Goal: Task Accomplishment & Management: Use online tool/utility

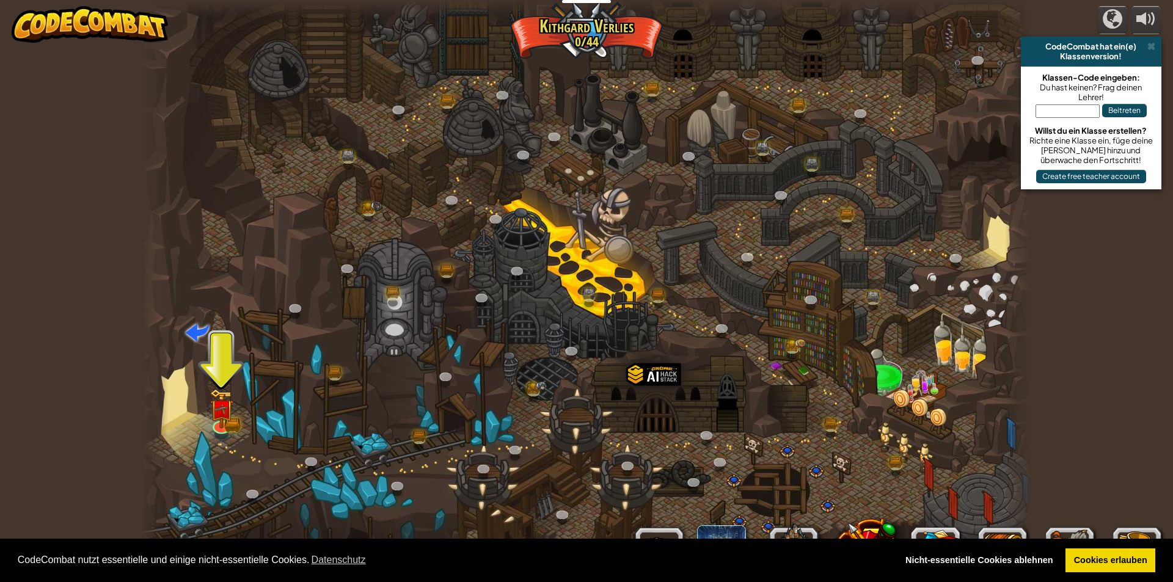
select select "de-DE"
click at [237, 426] on img at bounding box center [232, 421] width 16 height 18
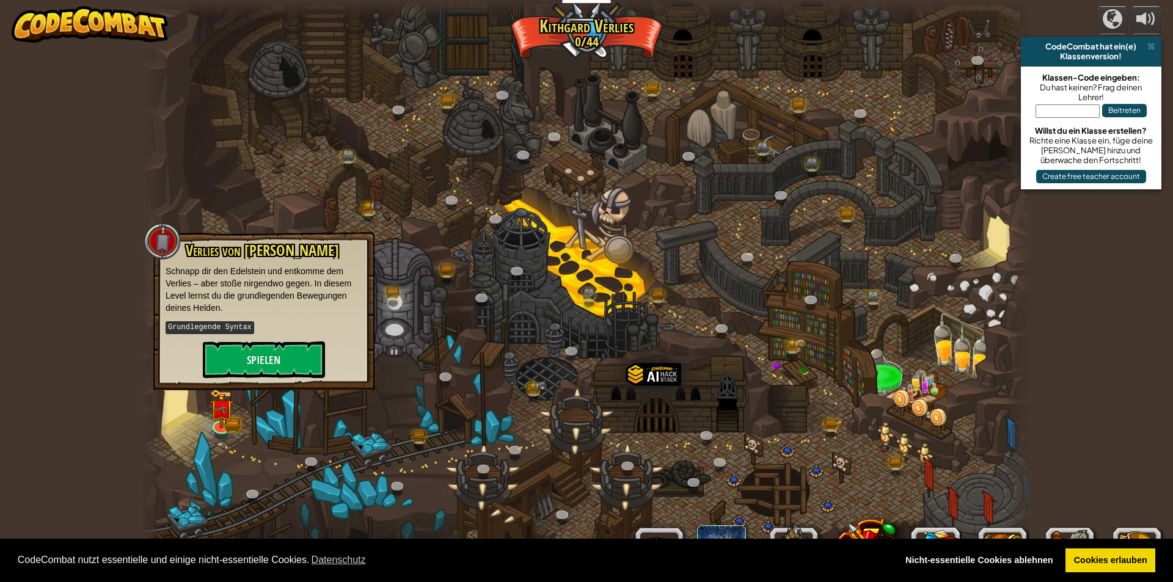
drag, startPoint x: 642, startPoint y: 447, endPoint x: 631, endPoint y: 447, distance: 11.0
click at [642, 447] on div at bounding box center [586, 291] width 891 height 582
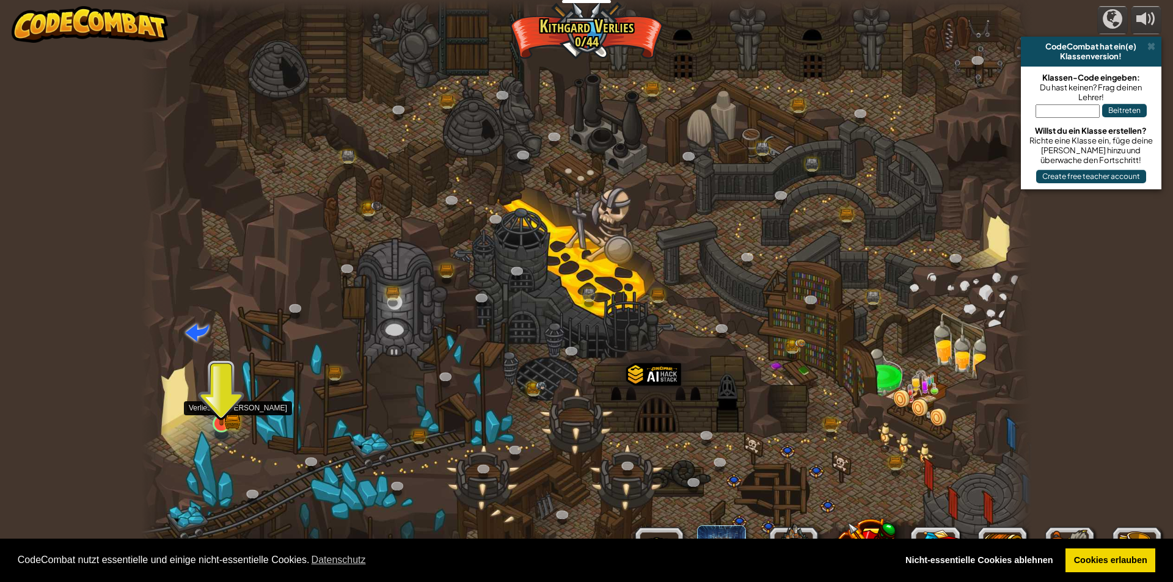
click at [238, 422] on img at bounding box center [232, 421] width 16 height 18
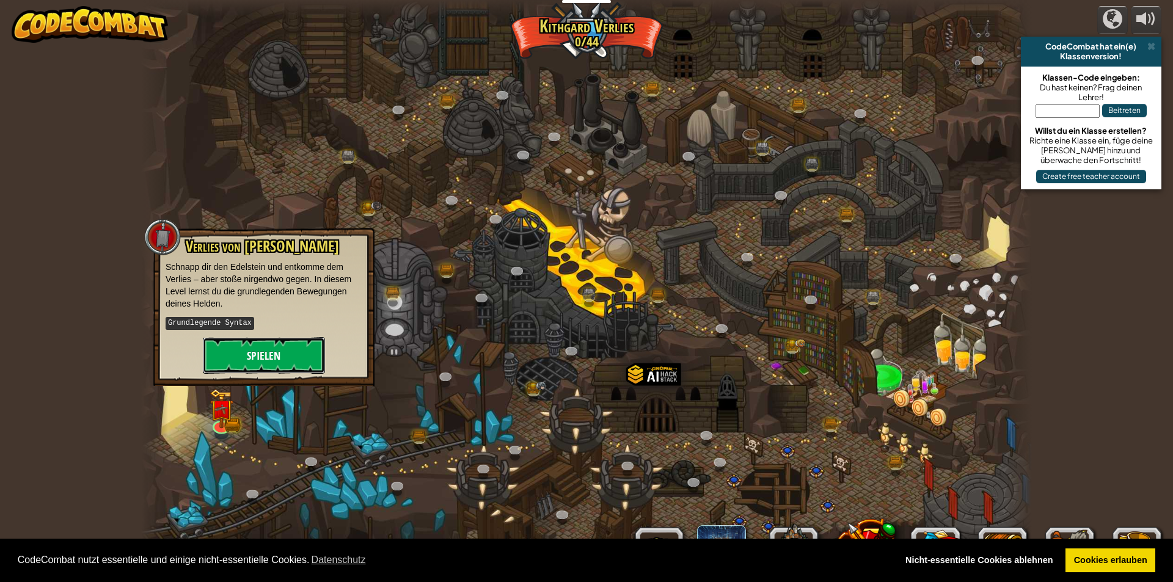
click at [294, 347] on button "Spielen" at bounding box center [264, 355] width 122 height 37
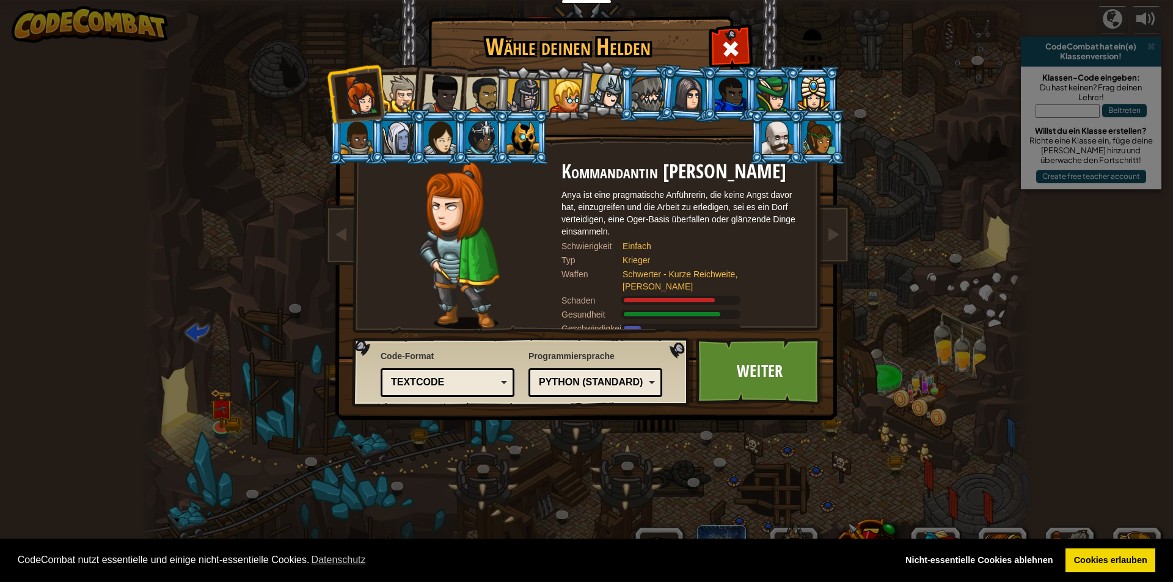
click at [488, 94] on div at bounding box center [484, 95] width 38 height 38
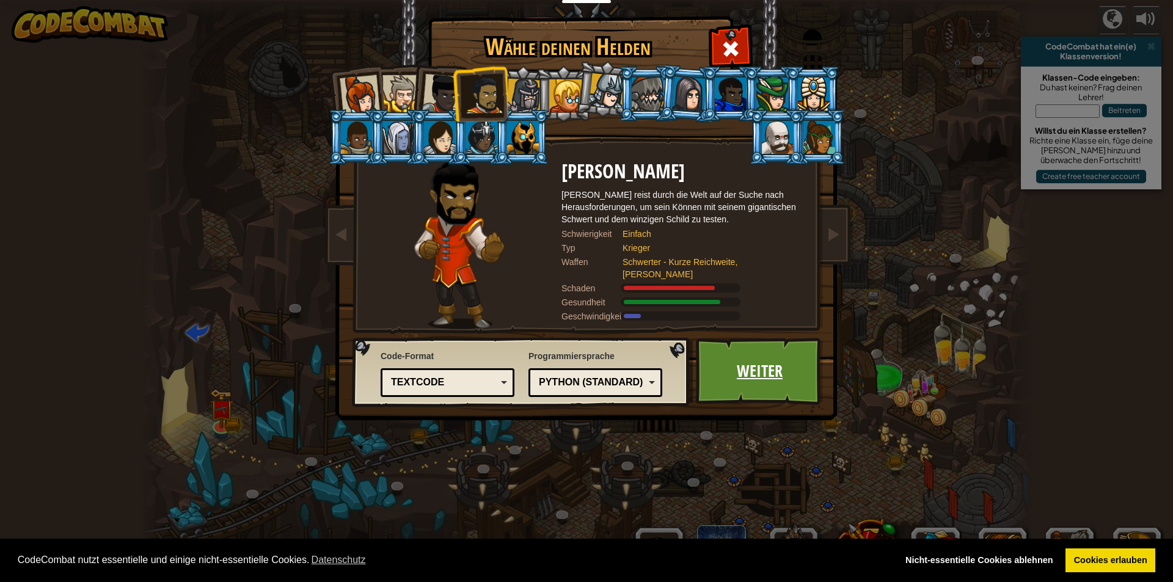
click at [742, 351] on link "Weiter" at bounding box center [760, 371] width 128 height 67
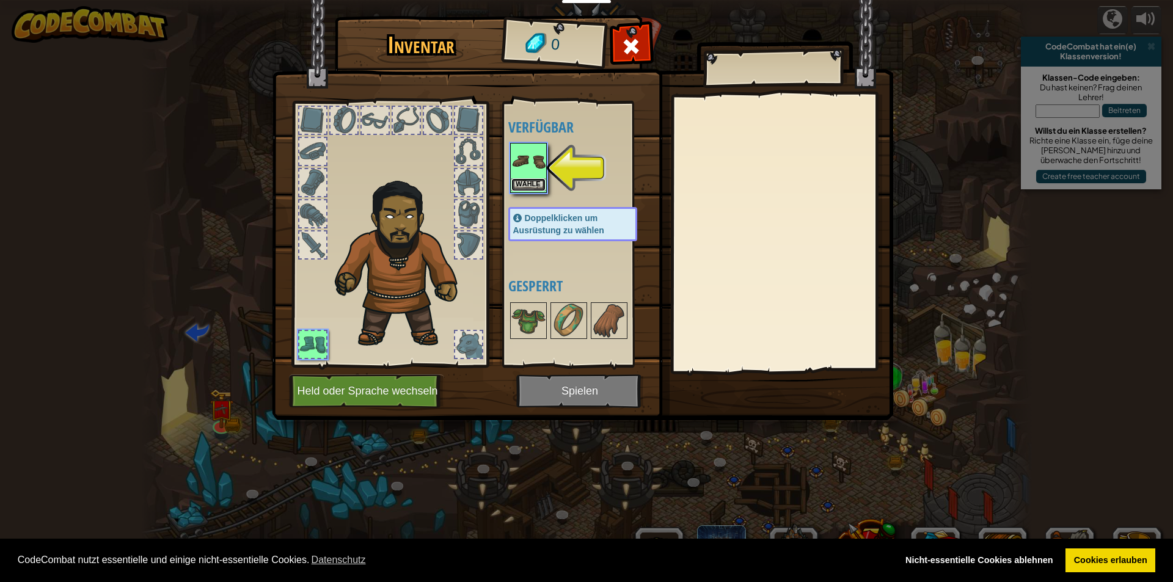
click at [539, 184] on button "Wähle" at bounding box center [528, 184] width 34 height 13
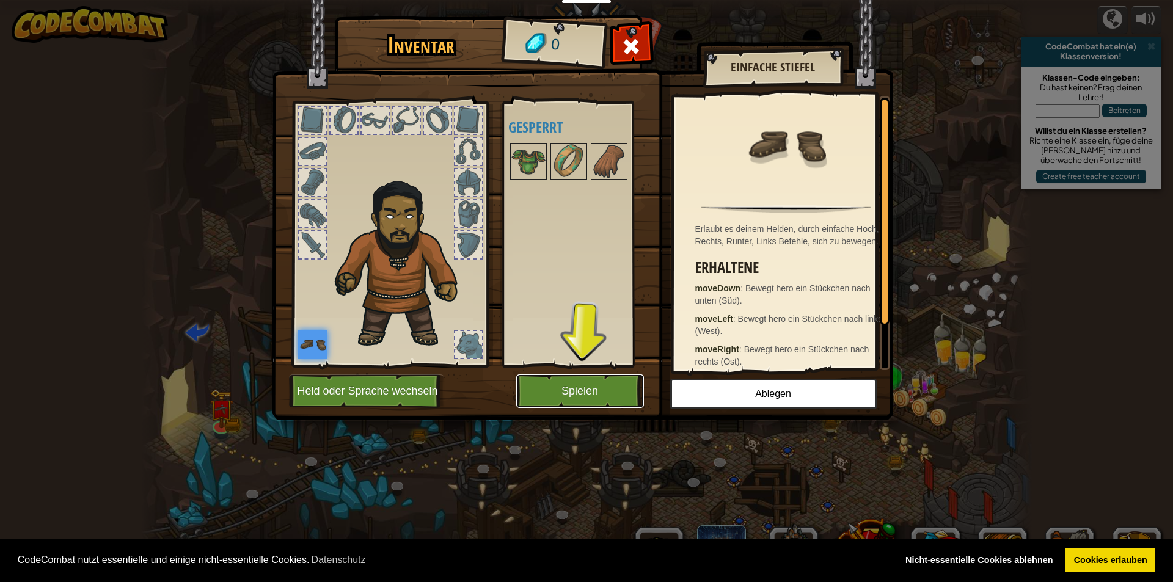
click at [580, 393] on button "Spielen" at bounding box center [580, 391] width 128 height 34
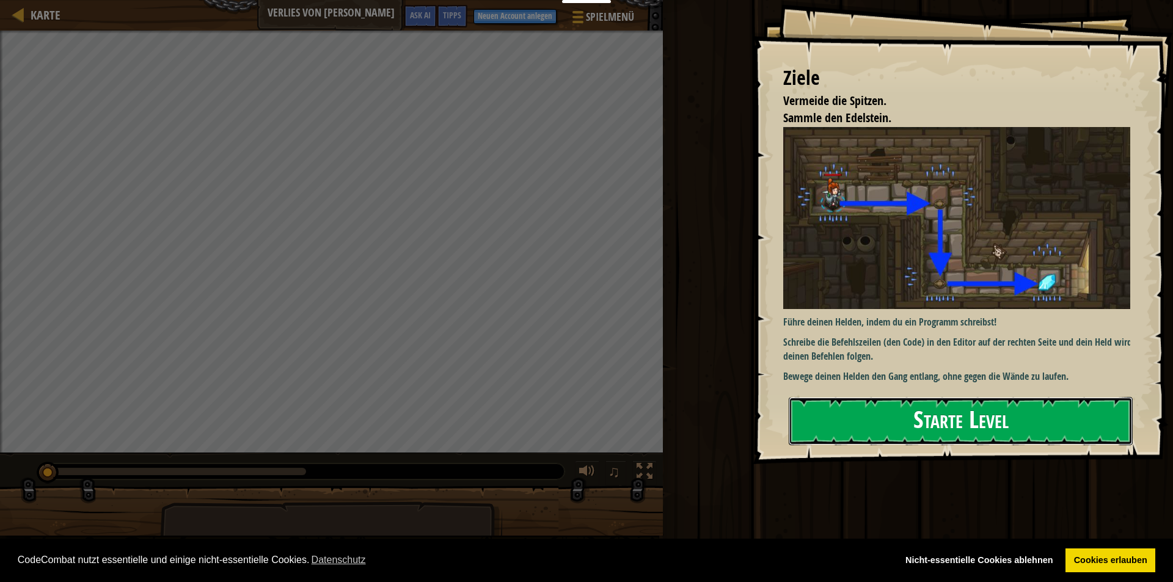
click at [931, 415] on button "Starte Level" at bounding box center [961, 421] width 344 height 48
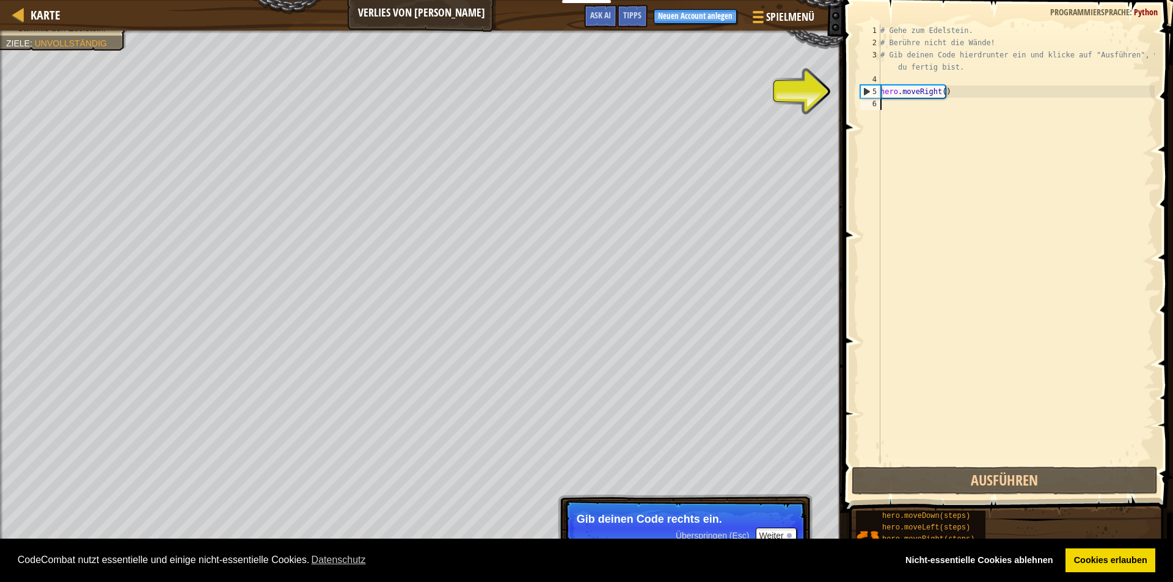
type textarea "m"
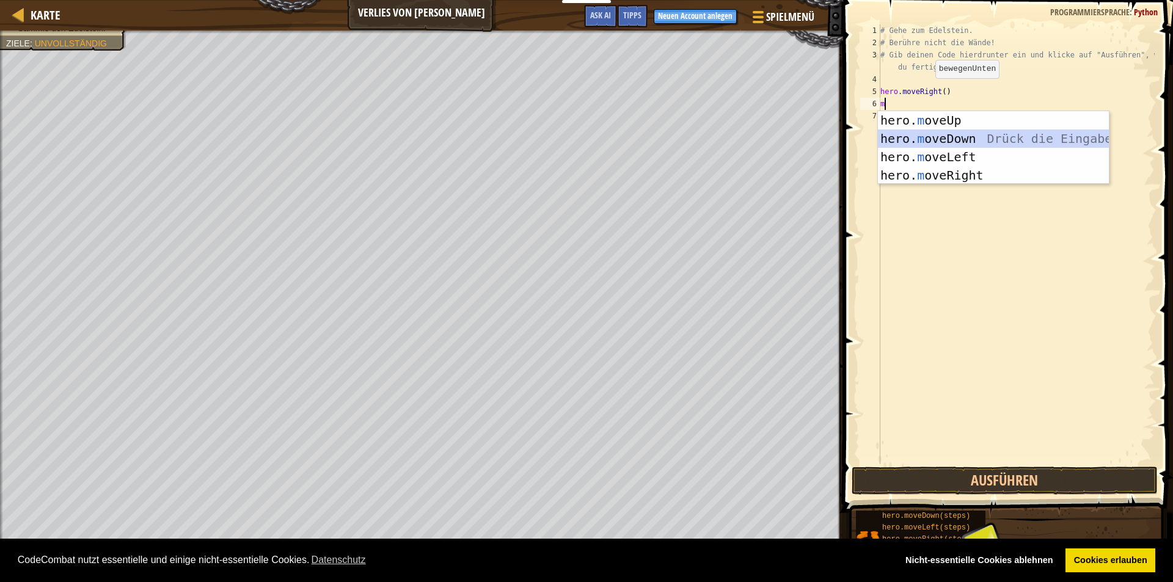
click at [927, 139] on div "hero. m oveUp Drück die Eingabetaste hero. m oveDown Drück die Eingabetaste her…" at bounding box center [993, 166] width 231 height 110
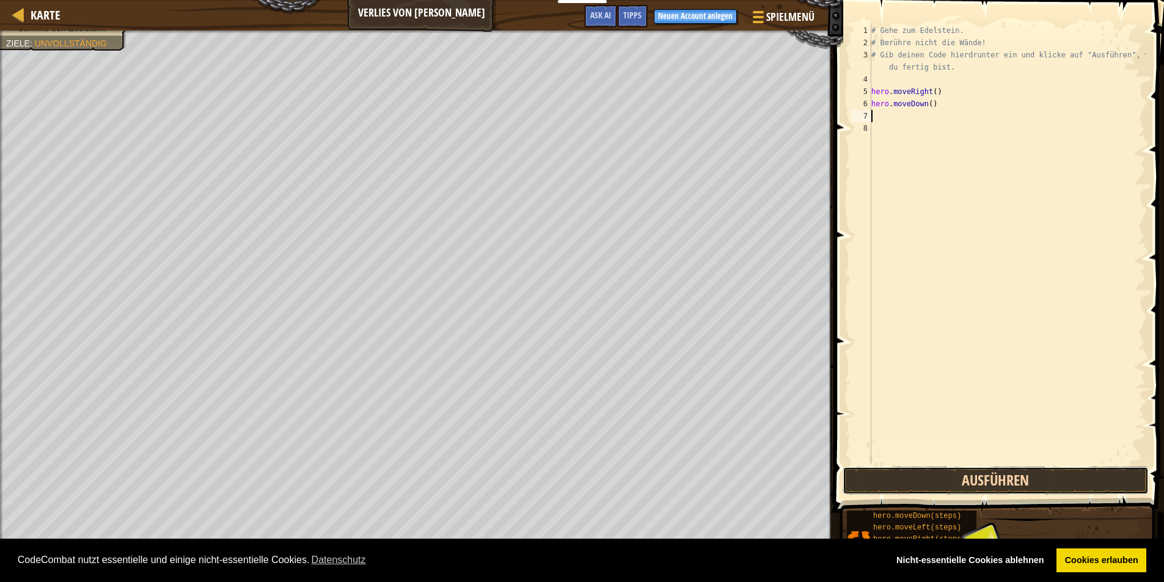
click at [966, 478] on button "Ausführen" at bounding box center [995, 481] width 306 height 28
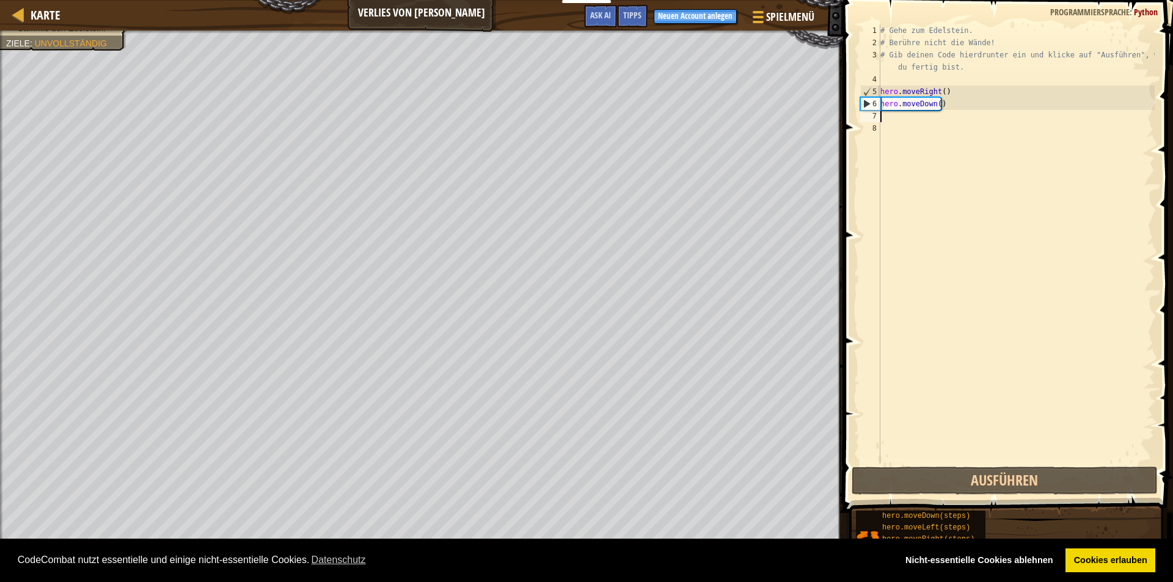
type textarea "m"
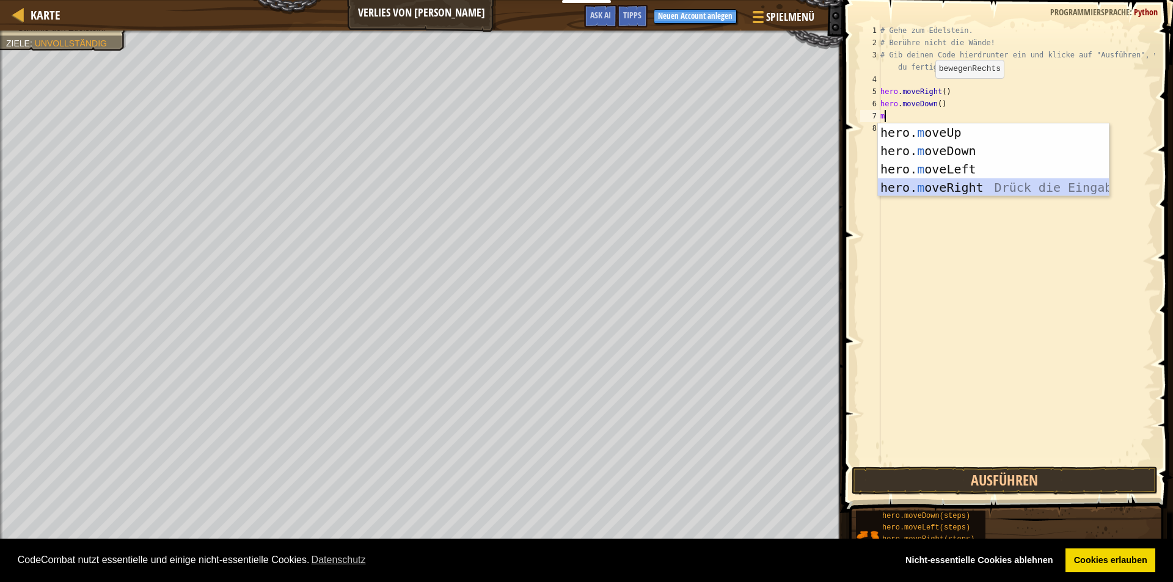
click at [997, 186] on div "hero. m oveUp Drück die Eingabetaste hero. m oveDown Drück die Eingabetaste her…" at bounding box center [993, 178] width 231 height 110
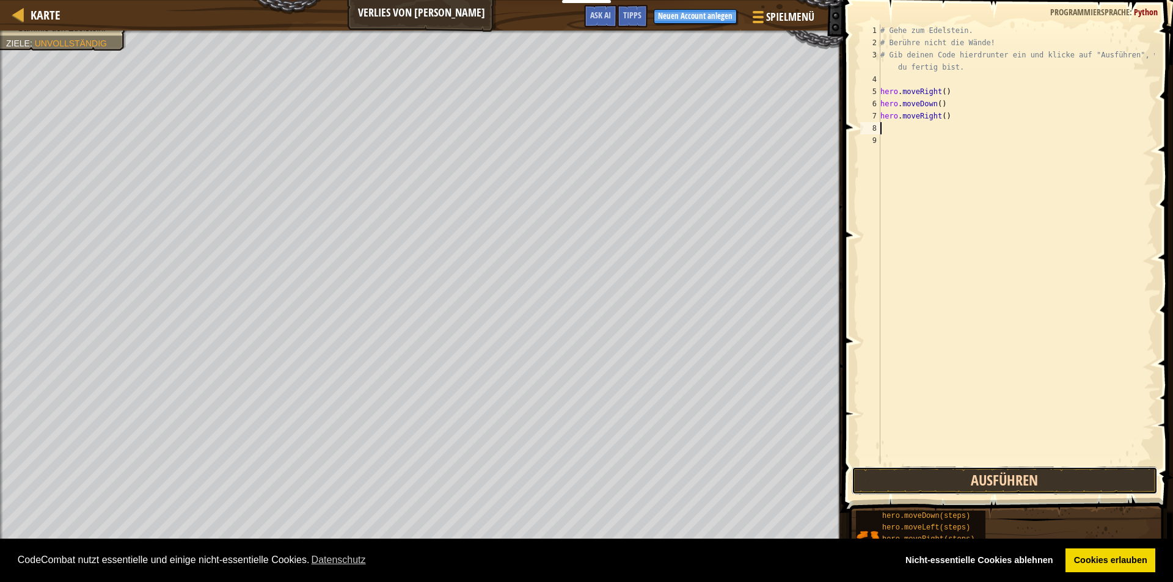
click at [941, 477] on button "Ausführen" at bounding box center [1004, 481] width 306 height 28
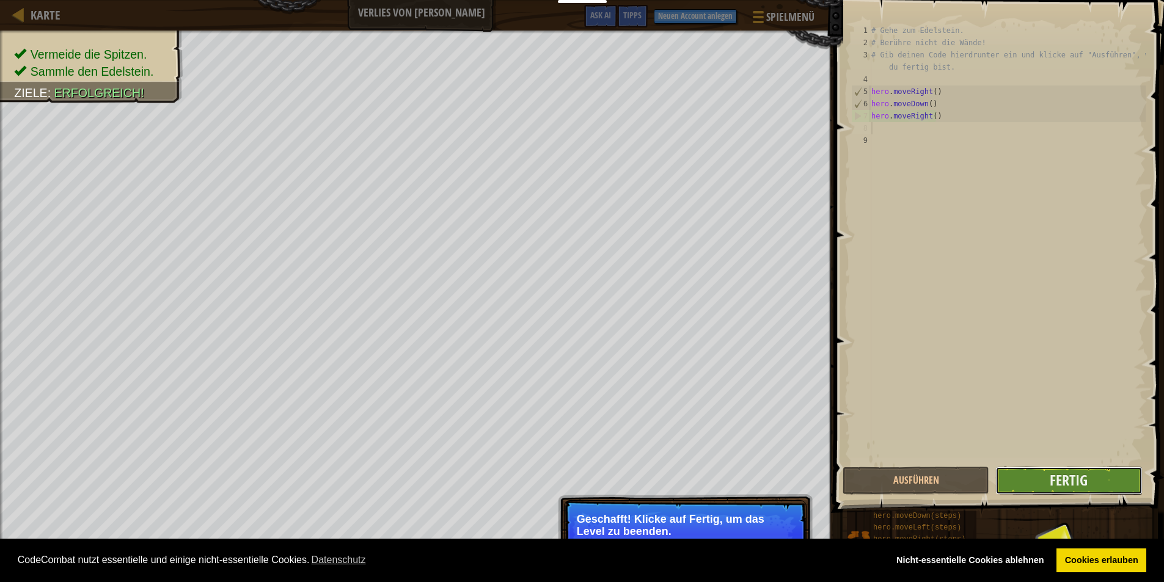
click at [1115, 486] on button "Fertig" at bounding box center [1068, 481] width 147 height 28
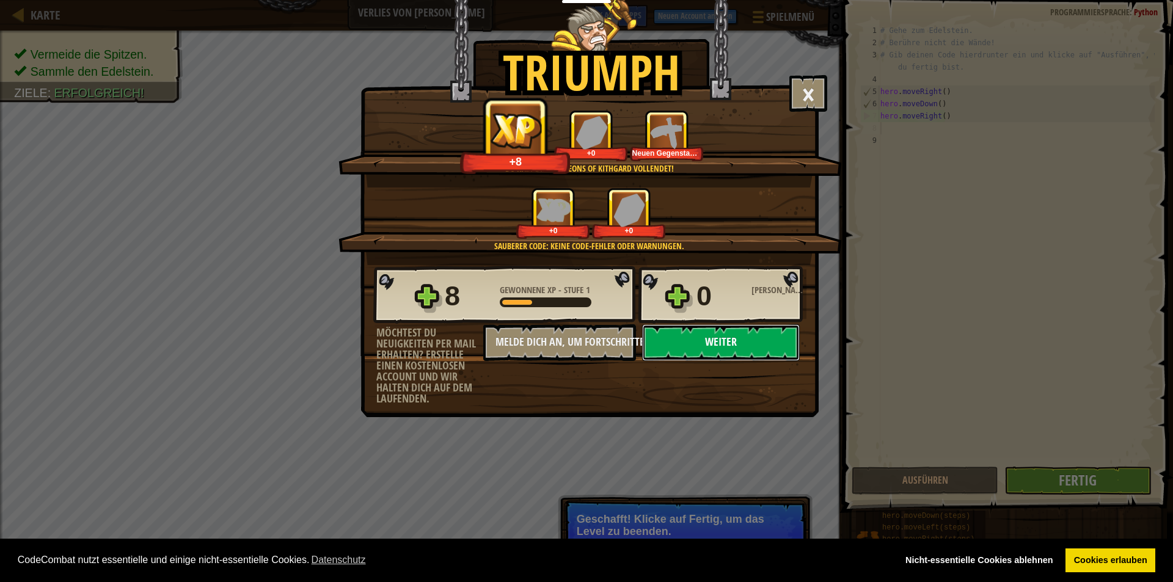
click at [684, 343] on button "Weiter" at bounding box center [721, 342] width 158 height 37
select select "de-DE"
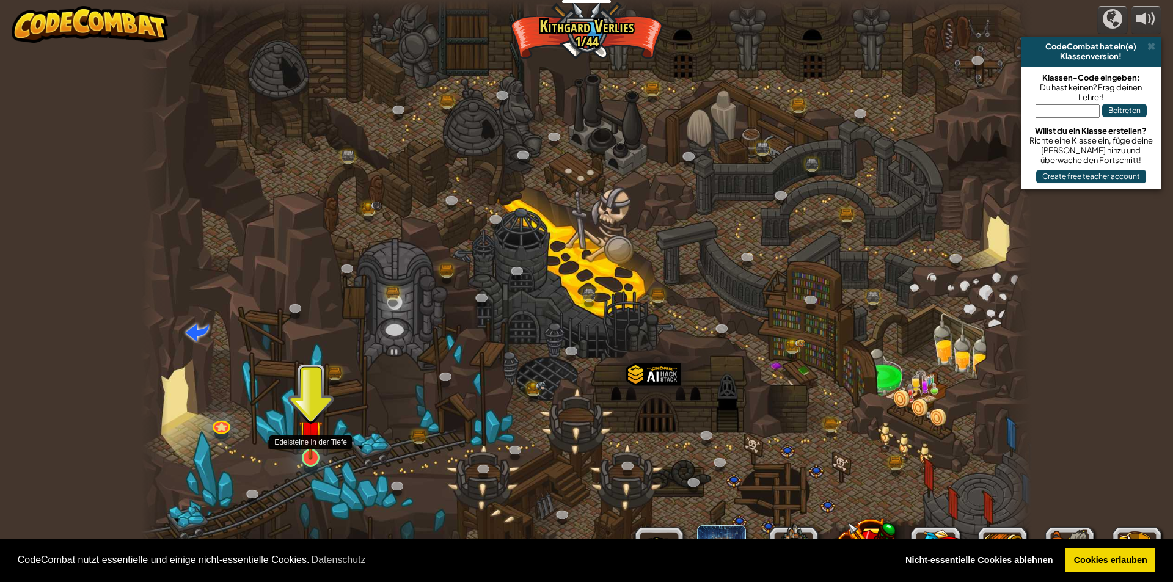
click at [316, 444] on img at bounding box center [311, 431] width 24 height 55
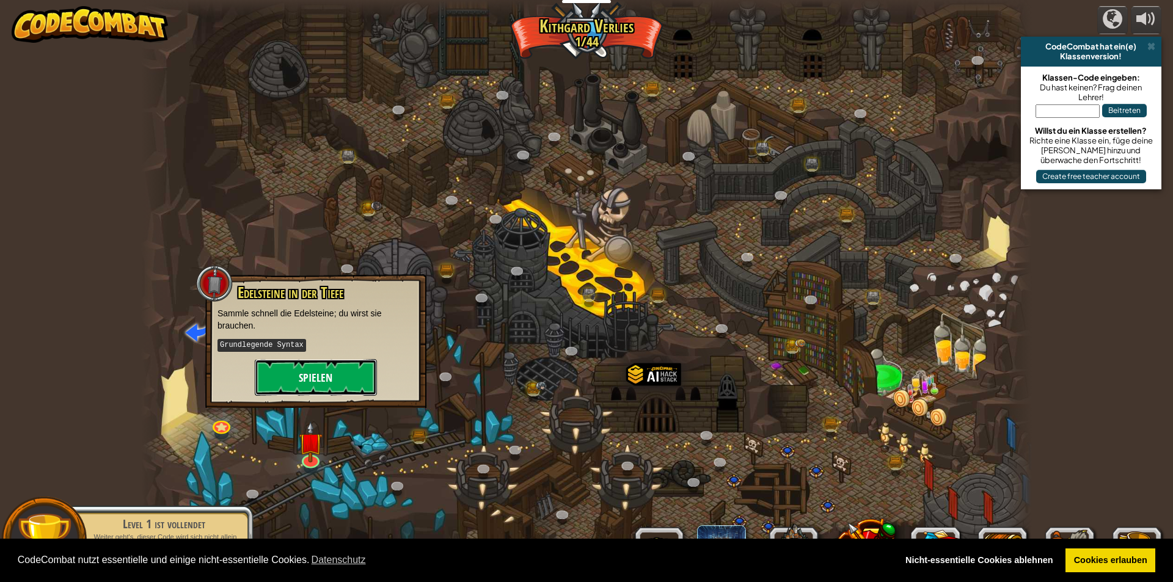
click at [318, 378] on button "Spielen" at bounding box center [316, 377] width 122 height 37
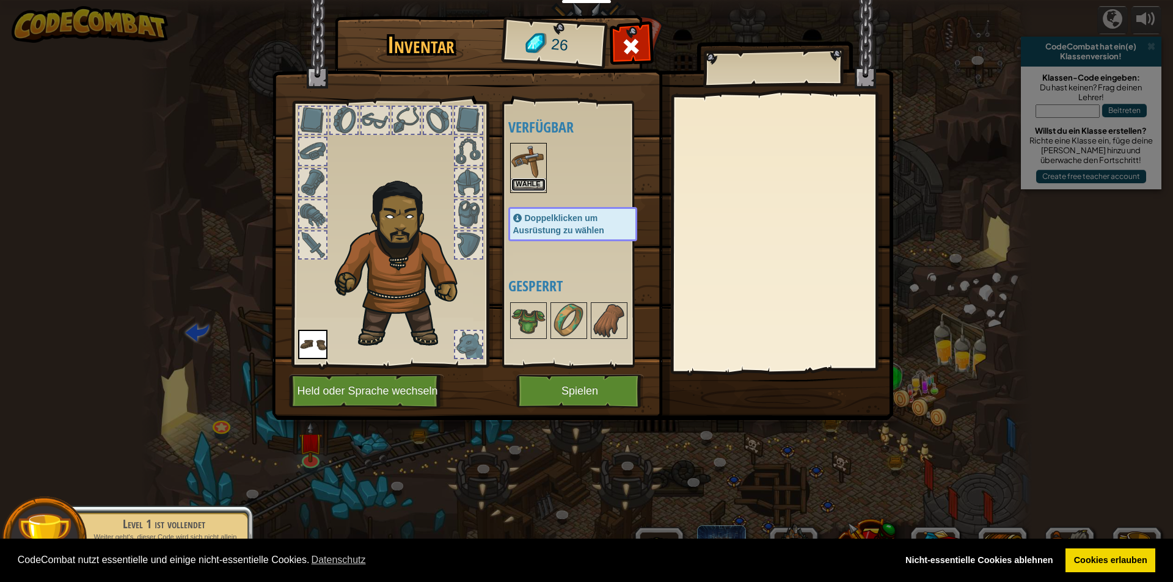
click at [531, 184] on button "Wähle" at bounding box center [528, 184] width 34 height 13
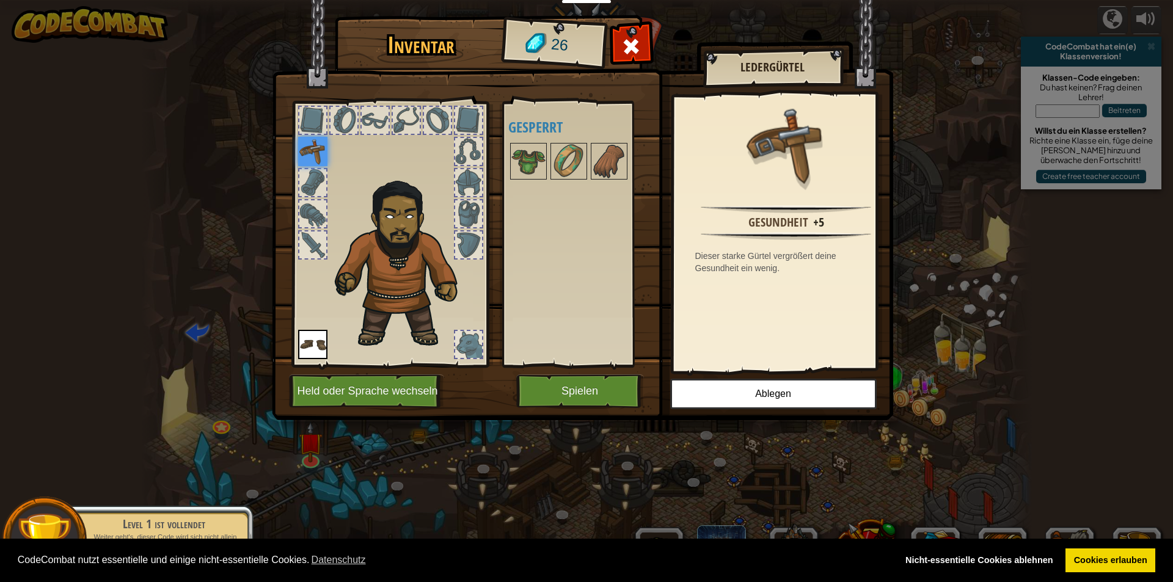
click at [305, 160] on img at bounding box center [312, 151] width 29 height 29
click at [581, 385] on button "Spielen" at bounding box center [580, 391] width 128 height 34
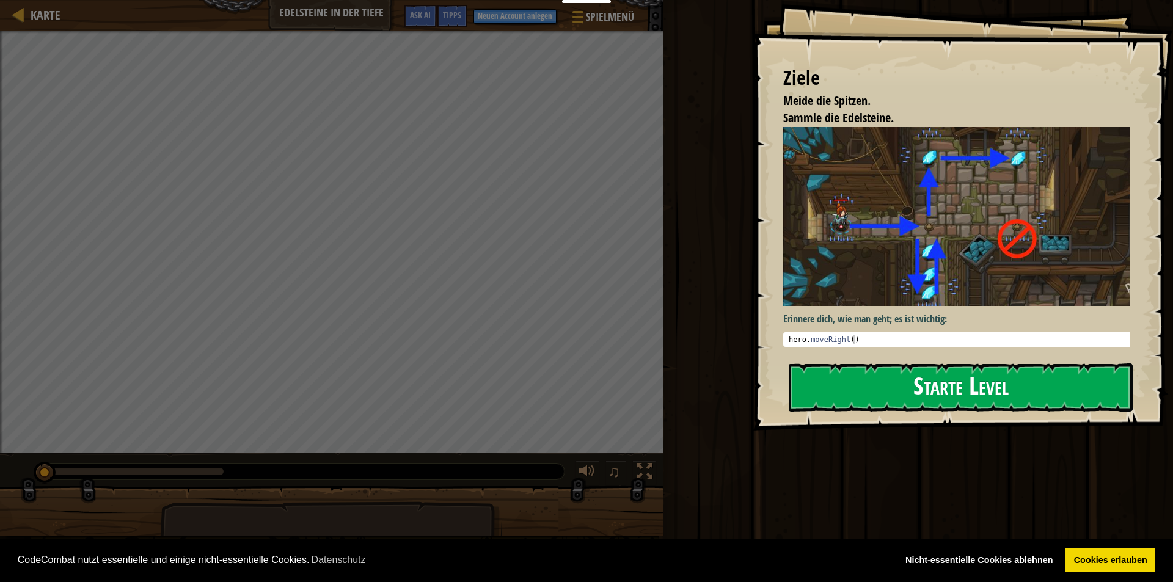
click at [863, 404] on button "Starte Level" at bounding box center [961, 387] width 344 height 48
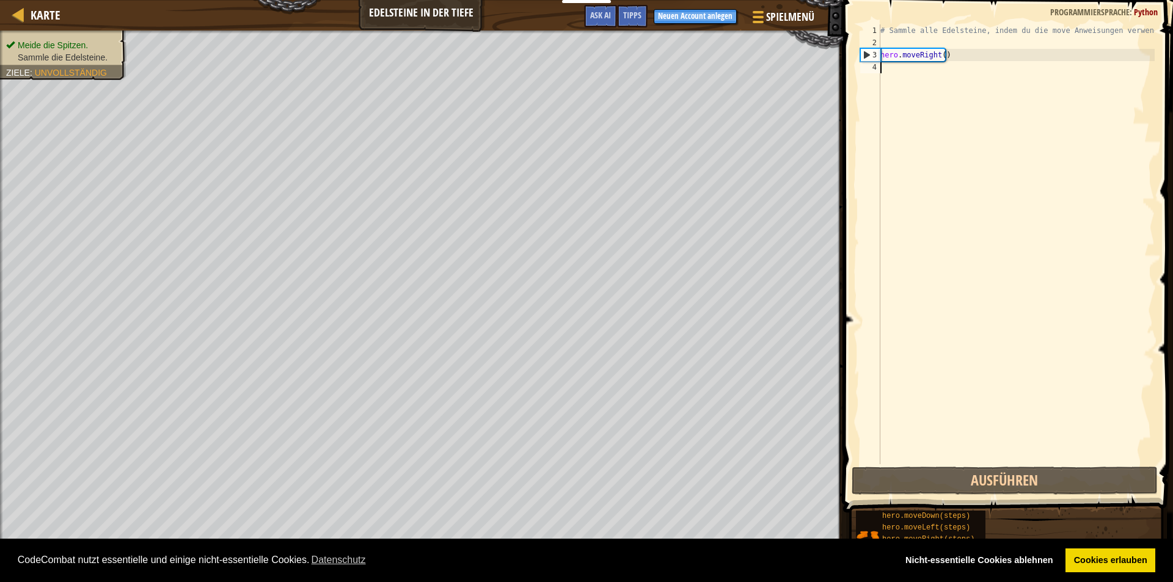
type textarea "m"
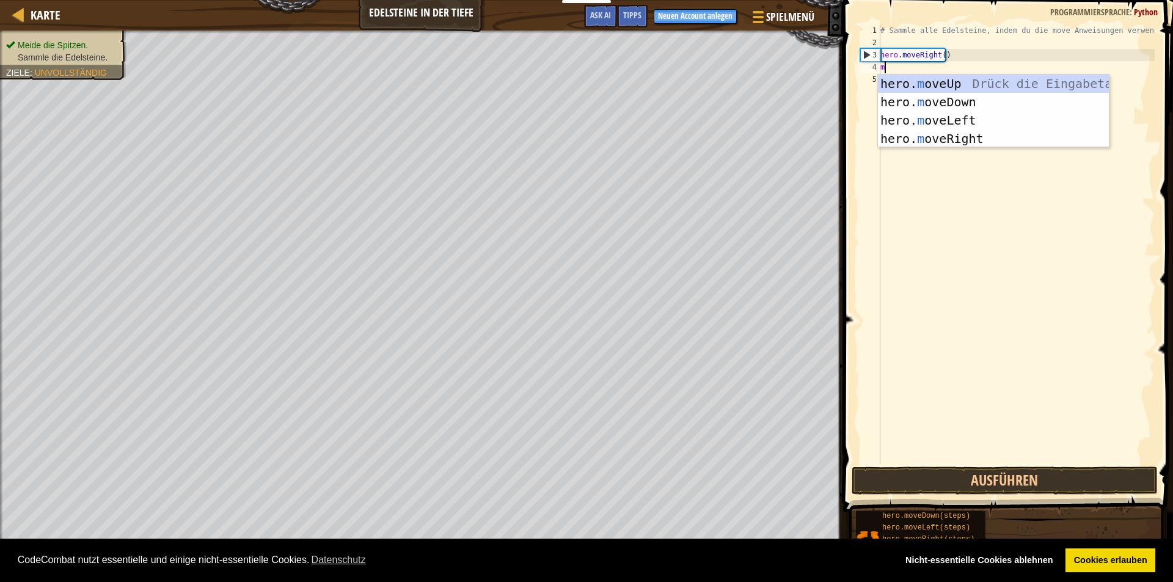
scroll to position [5, 0]
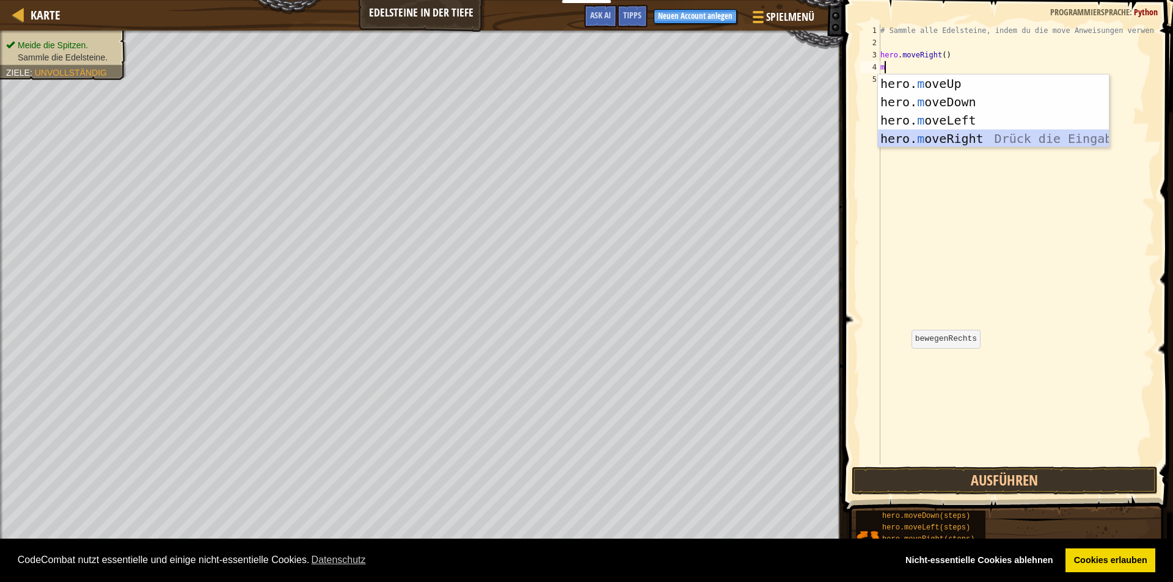
click at [957, 134] on div "hero. m oveUp Drück die Eingabetaste hero. m oveDown Drück die Eingabetaste her…" at bounding box center [993, 130] width 231 height 110
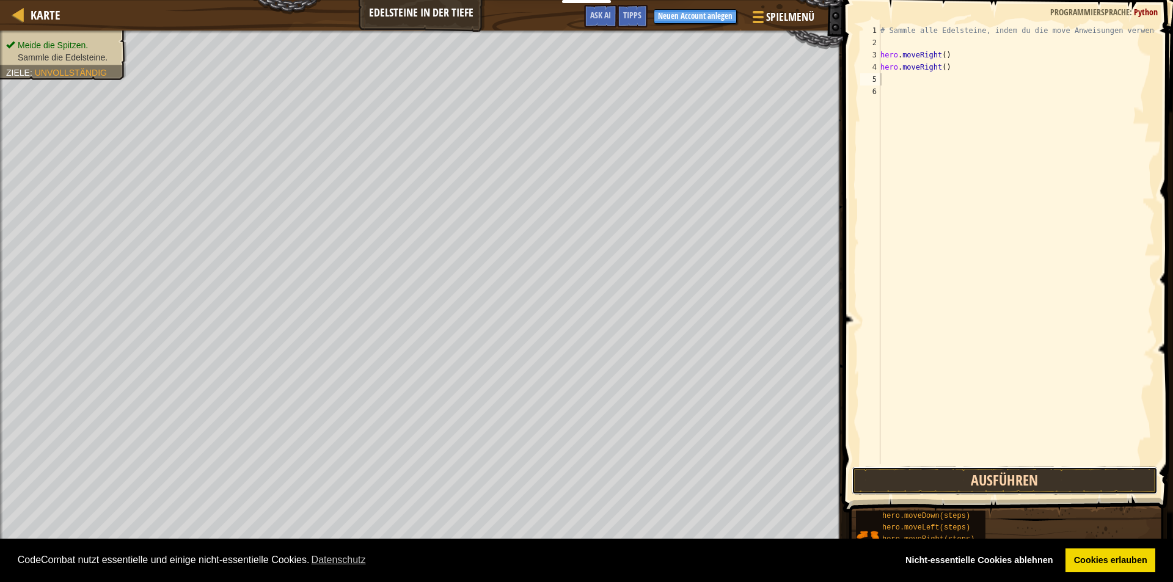
click at [999, 471] on button "Ausführen" at bounding box center [1004, 481] width 306 height 28
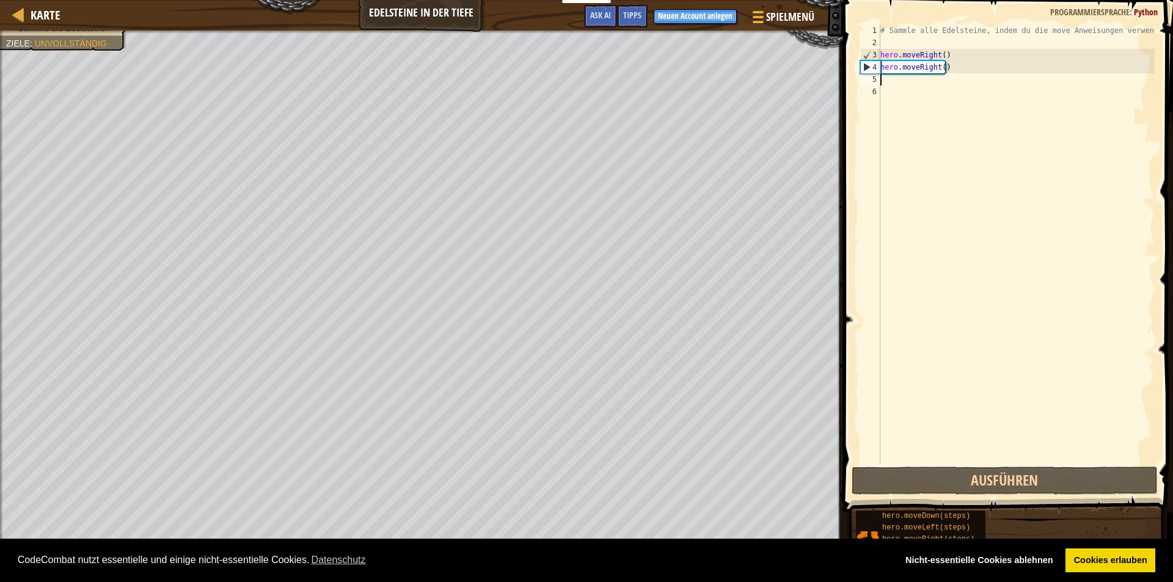
type textarea "m"
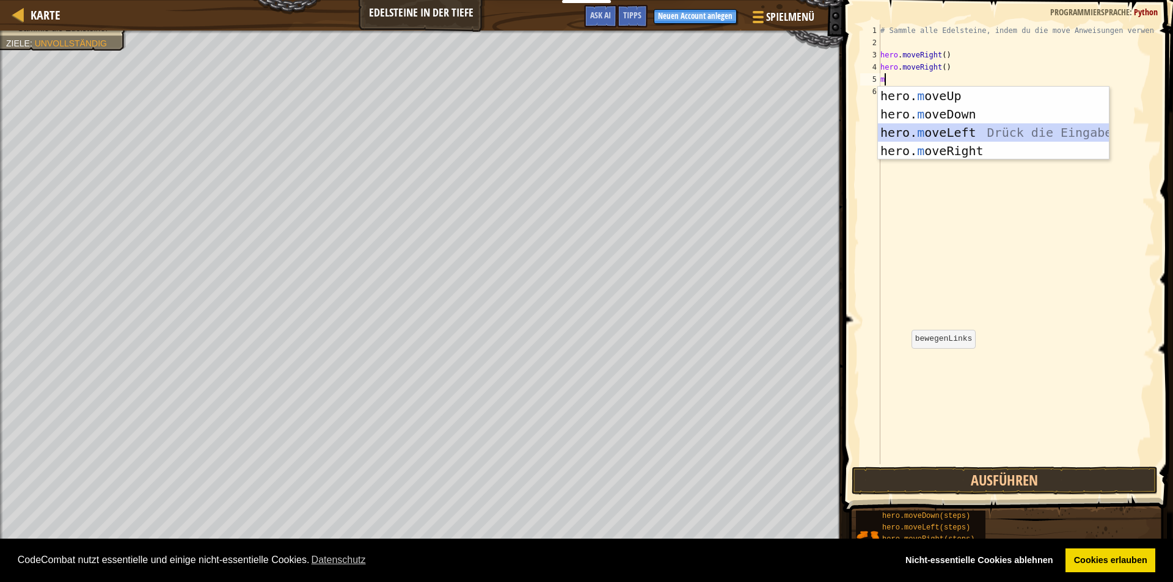
click at [927, 126] on div "hero. m oveUp Drück die Eingabetaste hero. m oveDown Drück die Eingabetaste her…" at bounding box center [993, 142] width 231 height 110
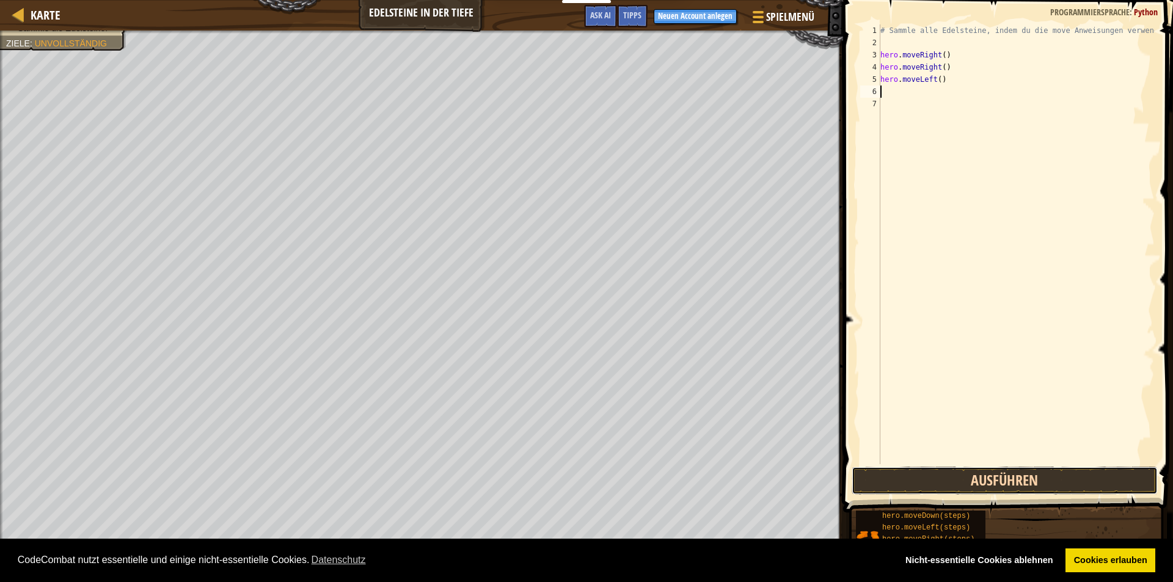
click at [991, 473] on button "Ausführen" at bounding box center [1004, 481] width 306 height 28
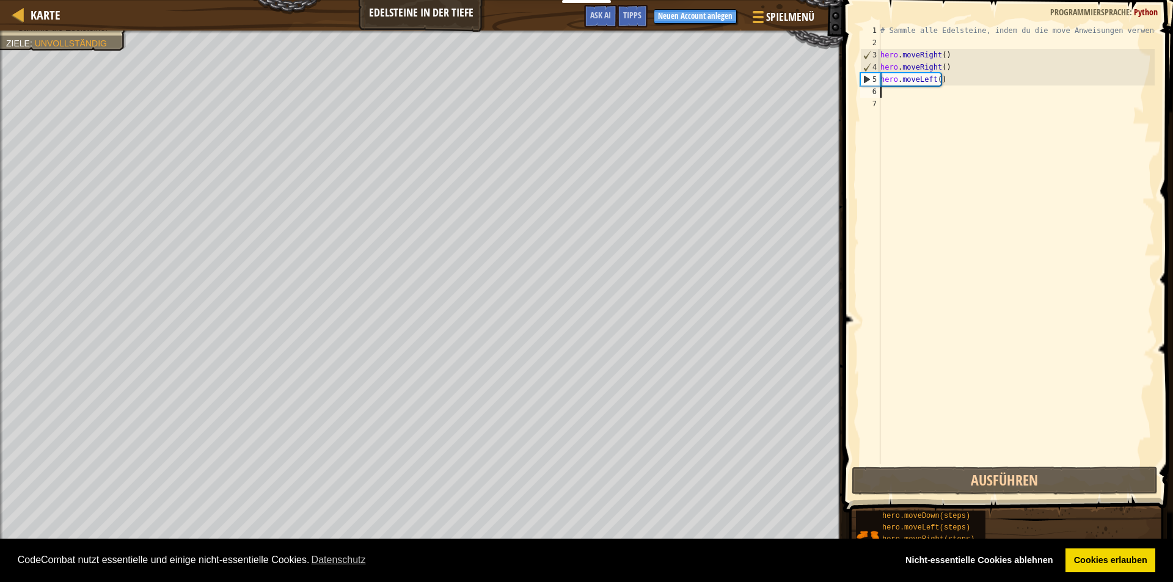
type textarea "m"
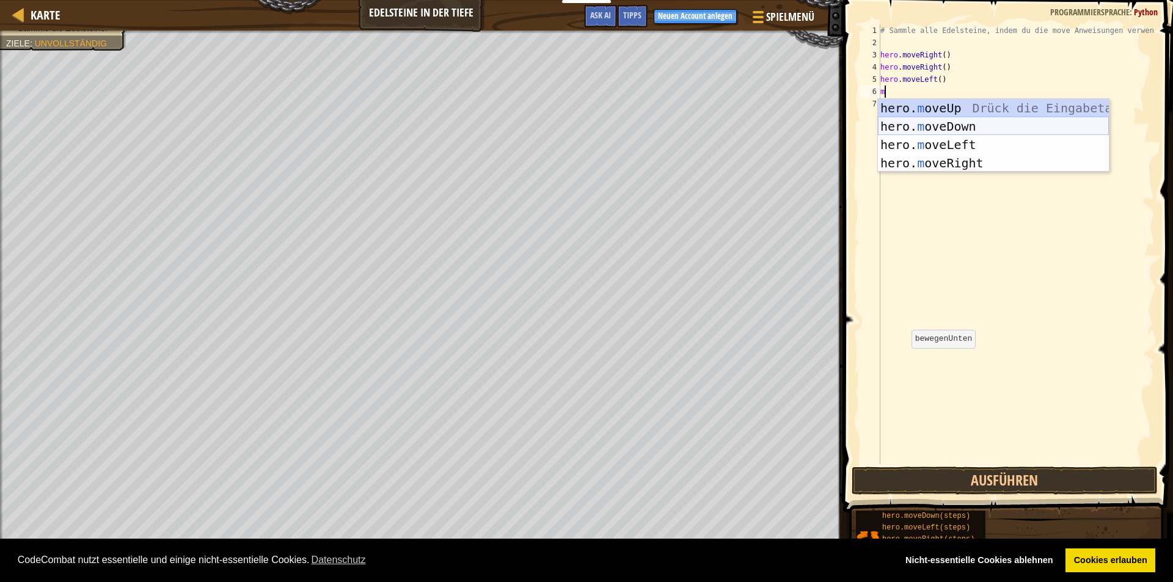
click at [952, 126] on div "hero. m oveUp Drück die Eingabetaste hero. m oveDown Drück die Eingabetaste her…" at bounding box center [993, 154] width 231 height 110
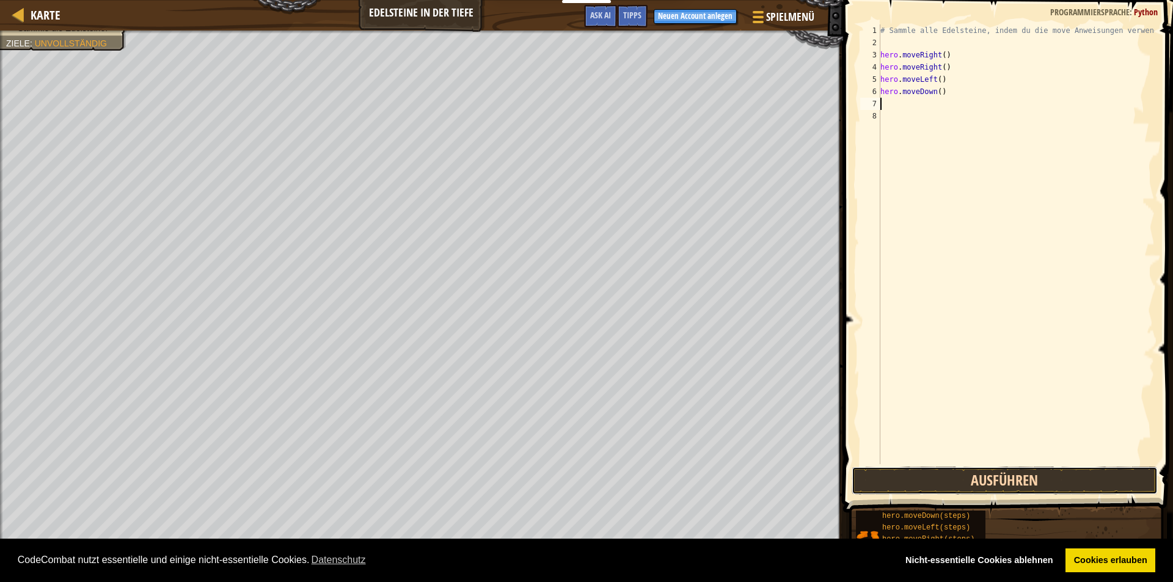
click at [974, 477] on button "Ausführen" at bounding box center [1004, 481] width 306 height 28
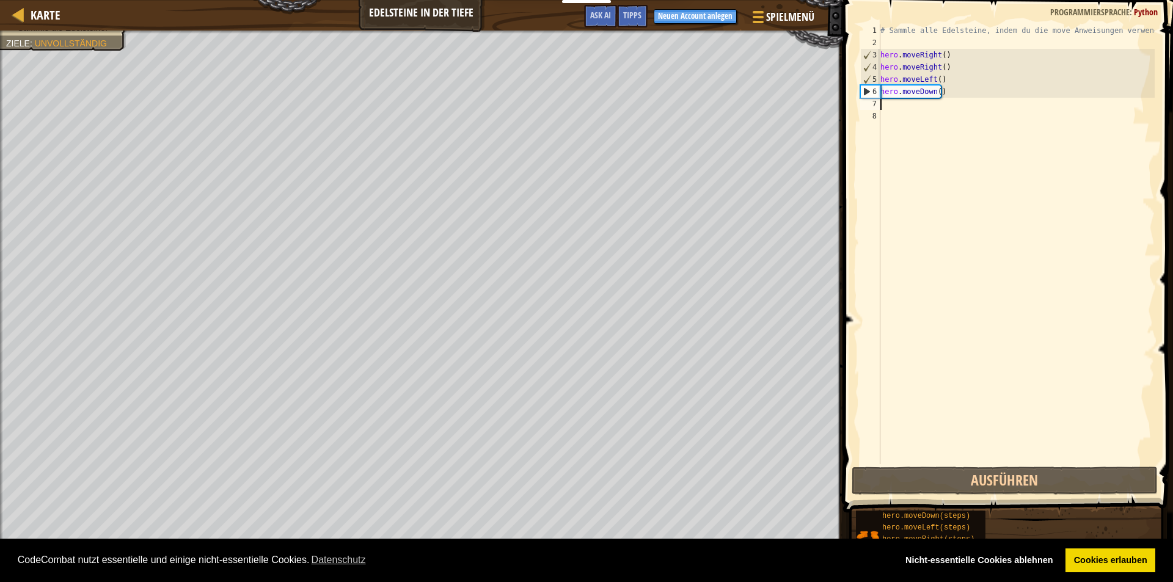
type textarea "m"
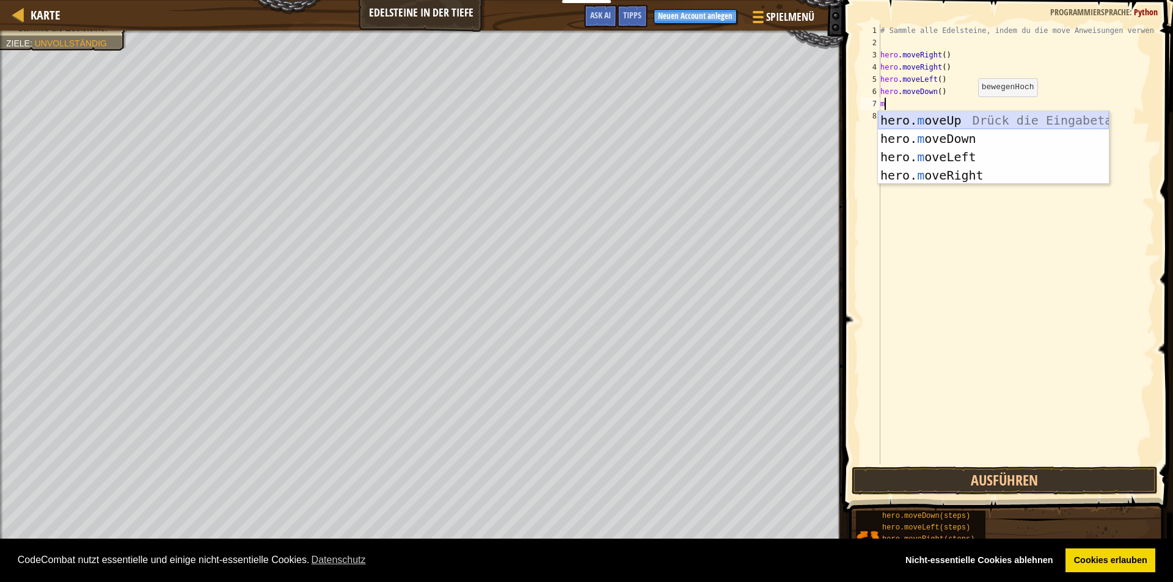
drag, startPoint x: 962, startPoint y: 120, endPoint x: 955, endPoint y: 120, distance: 7.3
click at [956, 119] on div "hero. m oveUp Drück die Eingabetaste hero. m oveDown Drück die Eingabetaste her…" at bounding box center [993, 166] width 231 height 110
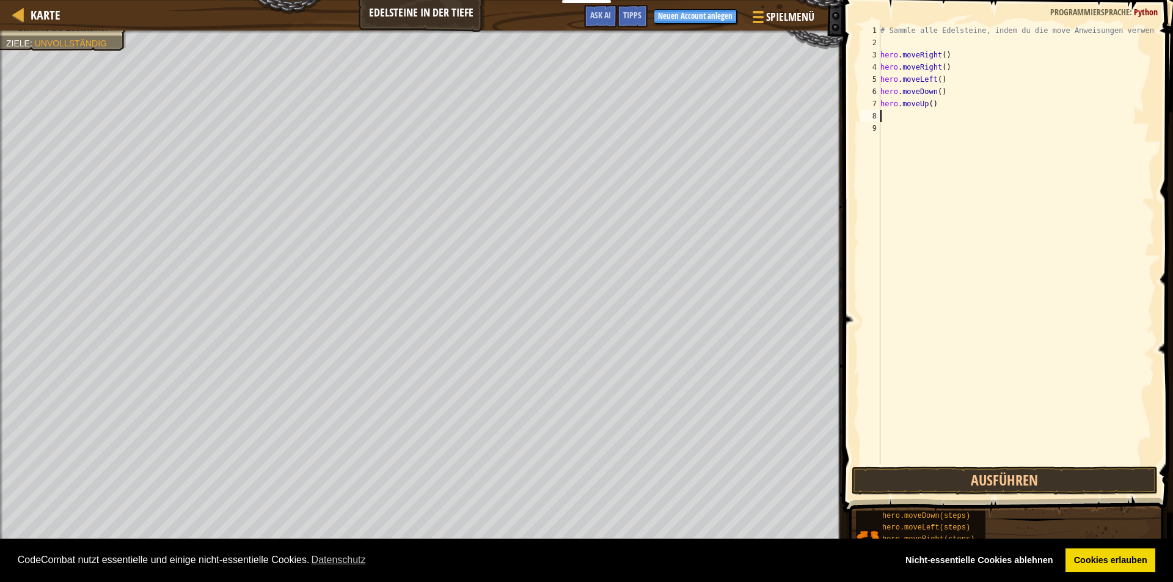
click at [979, 465] on span at bounding box center [1009, 239] width 340 height 549
click at [977, 466] on span at bounding box center [1009, 239] width 340 height 549
click at [973, 472] on button "Ausführen" at bounding box center [1004, 481] width 306 height 28
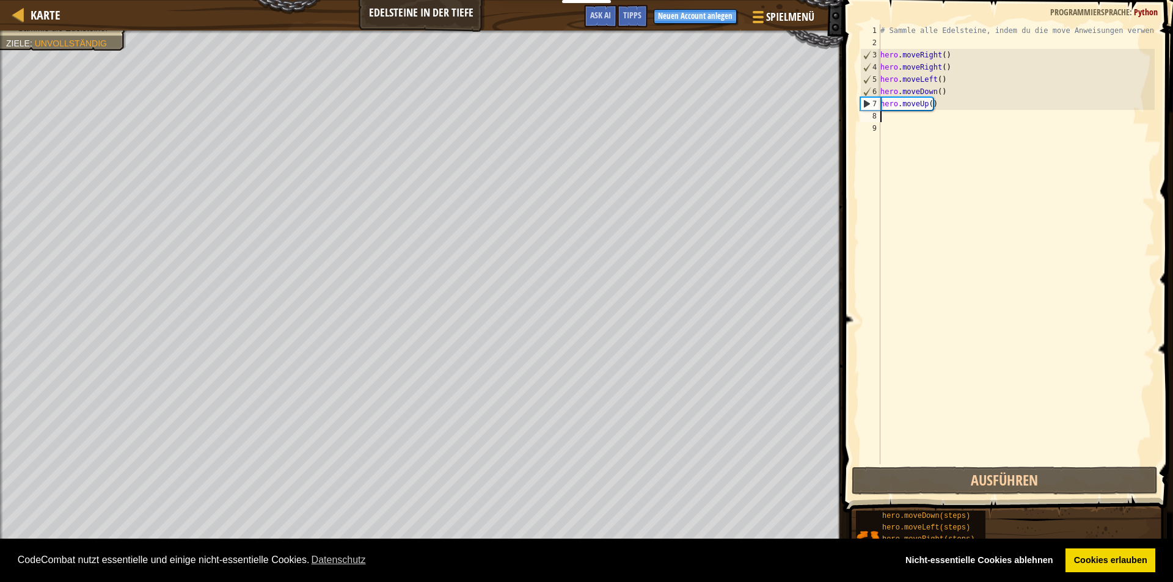
type textarea "m"
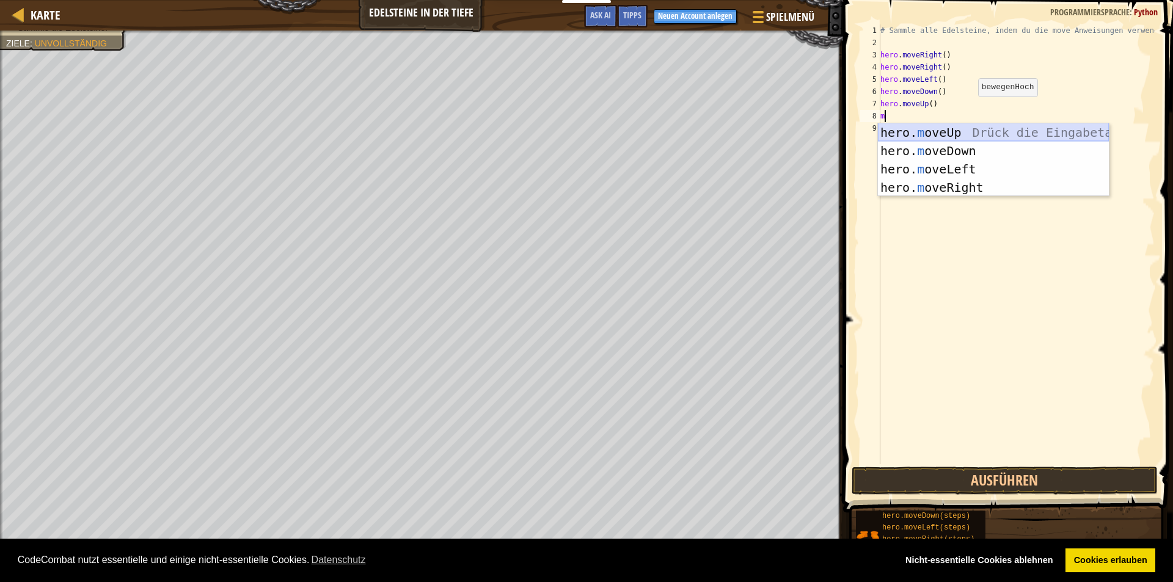
click at [964, 133] on div "hero. m oveUp Drück die Eingabetaste hero. m oveDown Drück die Eingabetaste her…" at bounding box center [993, 178] width 231 height 110
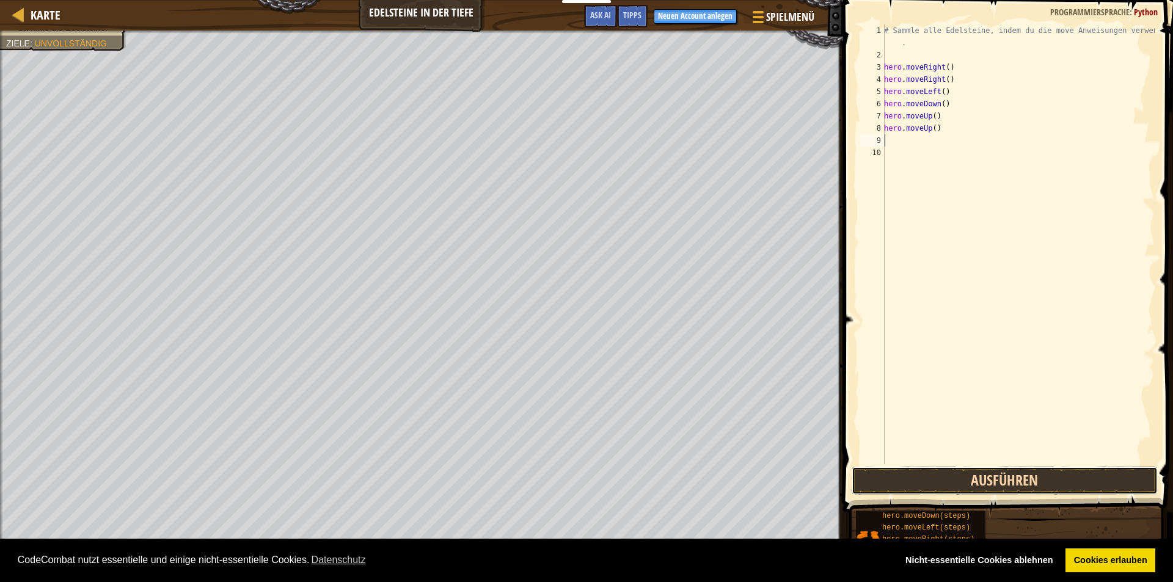
click at [954, 481] on button "Ausführen" at bounding box center [1004, 481] width 306 height 28
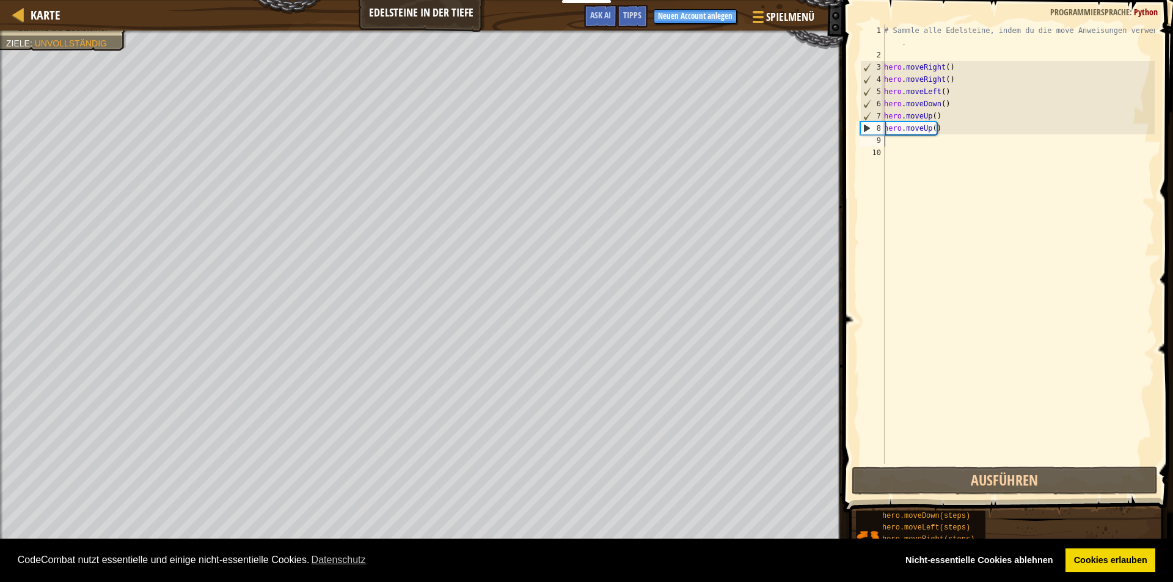
type textarea "m"
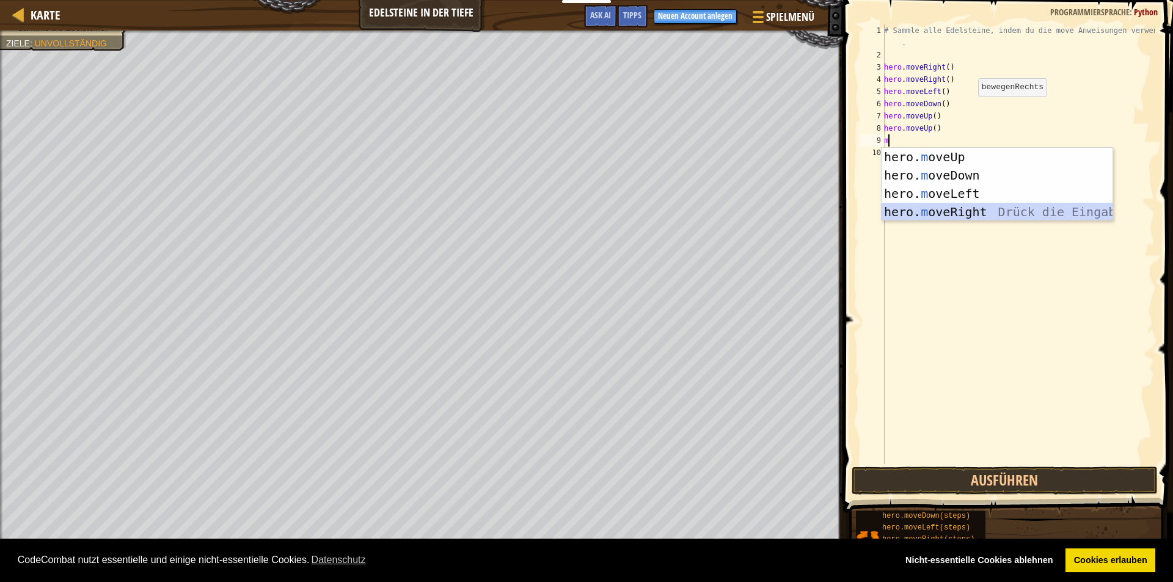
click at [951, 210] on div "hero. m oveUp Drück die Eingabetaste hero. m oveDown Drück die Eingabetaste her…" at bounding box center [996, 203] width 231 height 110
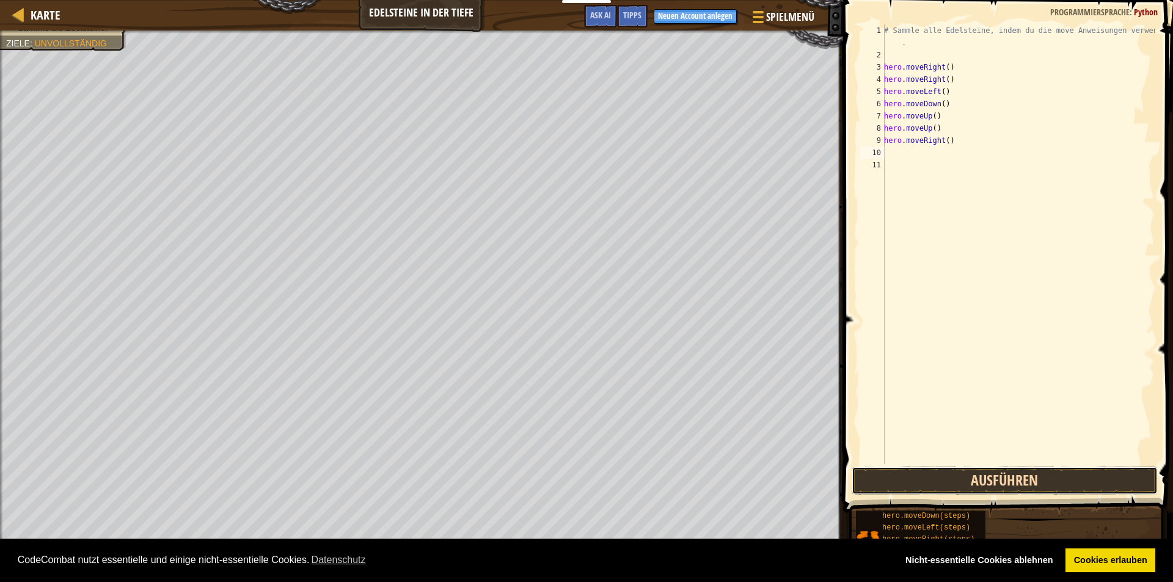
click at [948, 481] on button "Ausführen" at bounding box center [1004, 481] width 306 height 28
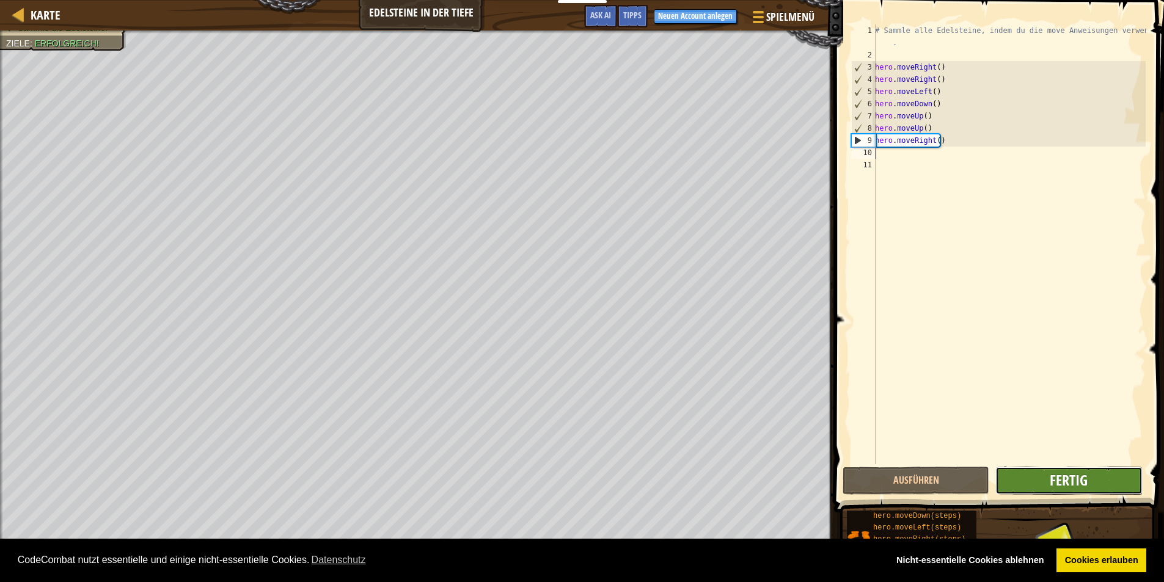
click at [1077, 478] on span "Fertig" at bounding box center [1068, 480] width 38 height 20
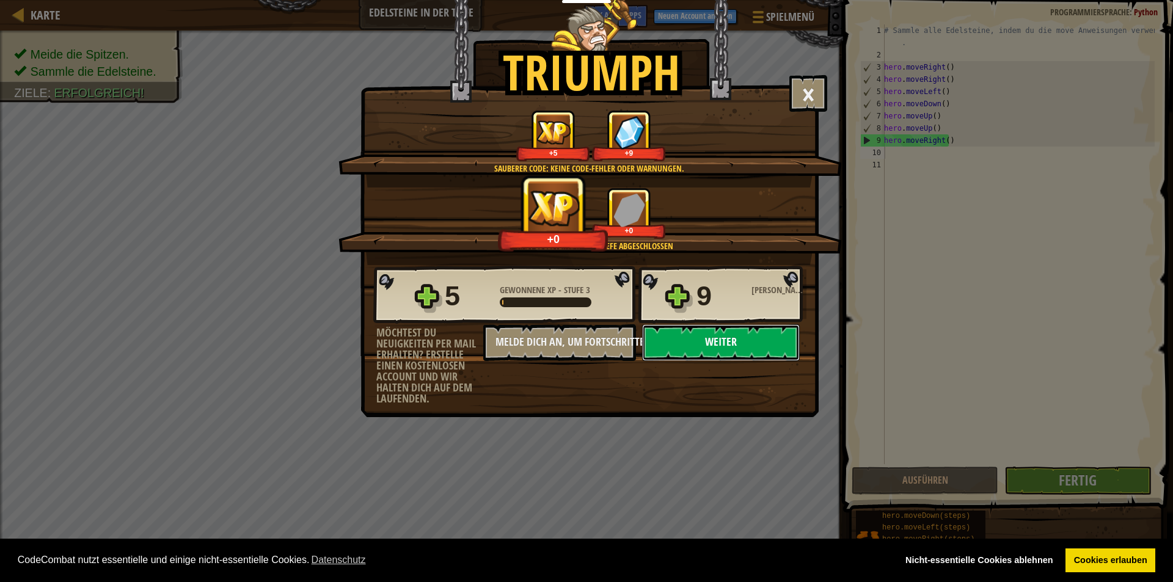
click at [748, 342] on button "Weiter" at bounding box center [721, 342] width 158 height 37
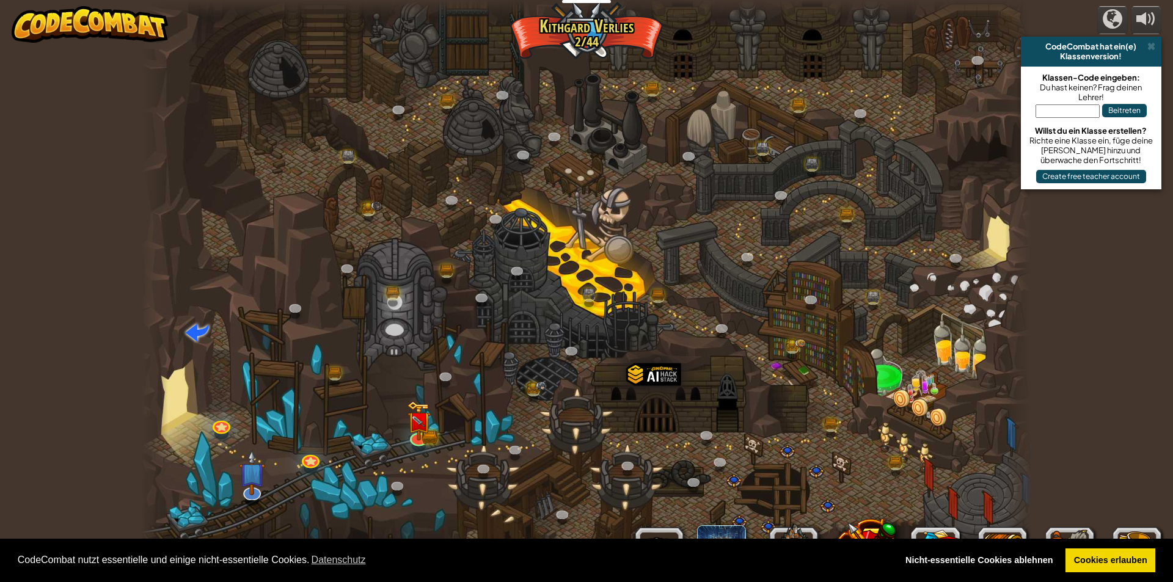
select select "de-DE"
click at [429, 410] on img at bounding box center [419, 411] width 24 height 53
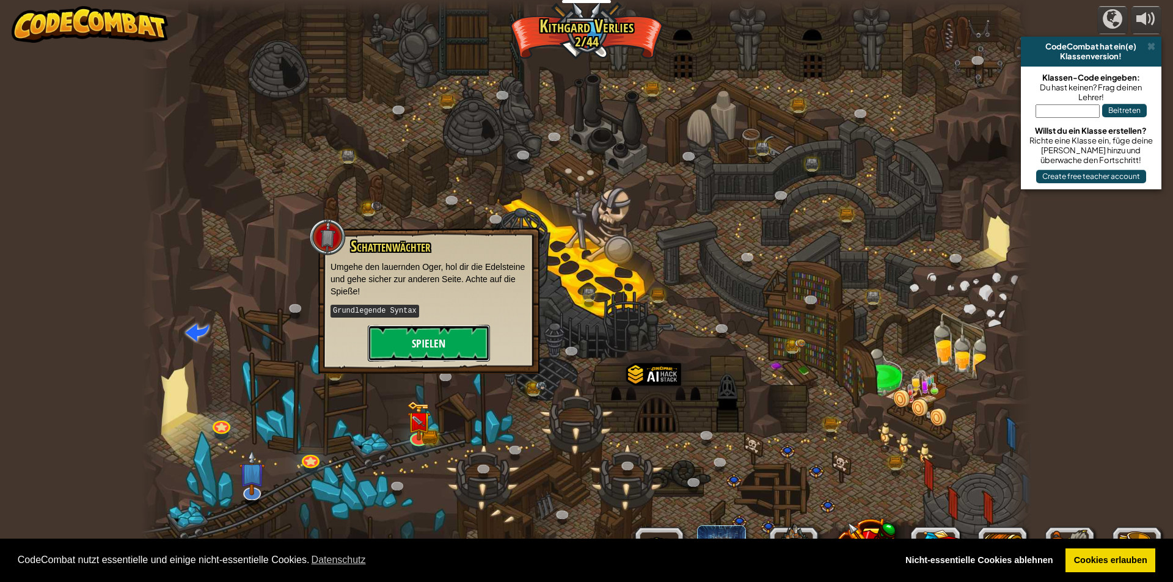
click at [421, 332] on button "Spielen" at bounding box center [429, 343] width 122 height 37
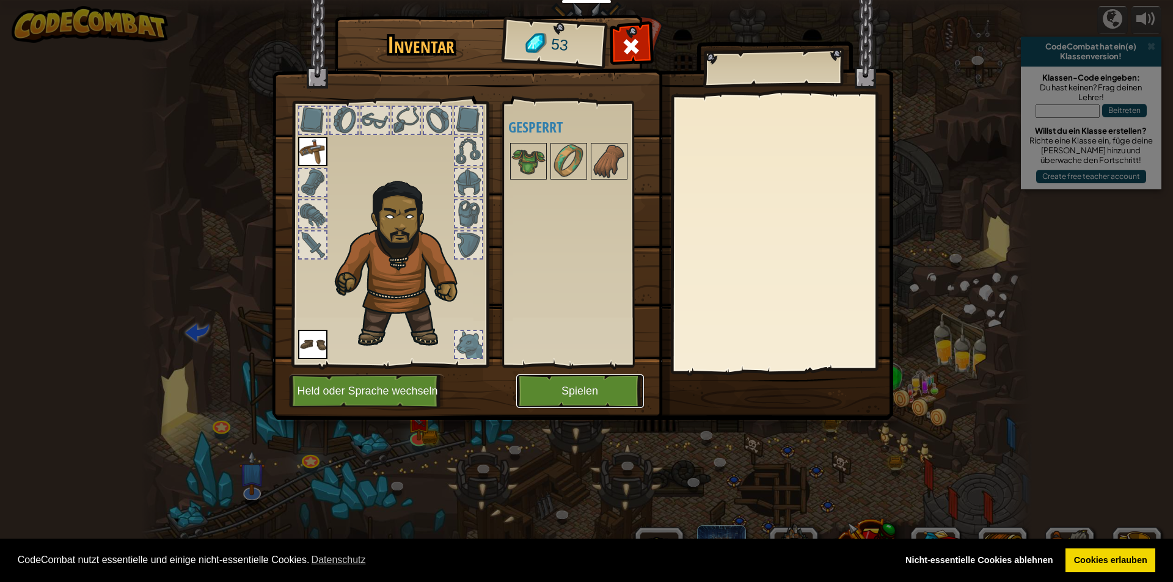
click at [588, 393] on button "Spielen" at bounding box center [580, 391] width 128 height 34
